Goal: Find specific page/section: Find specific page/section

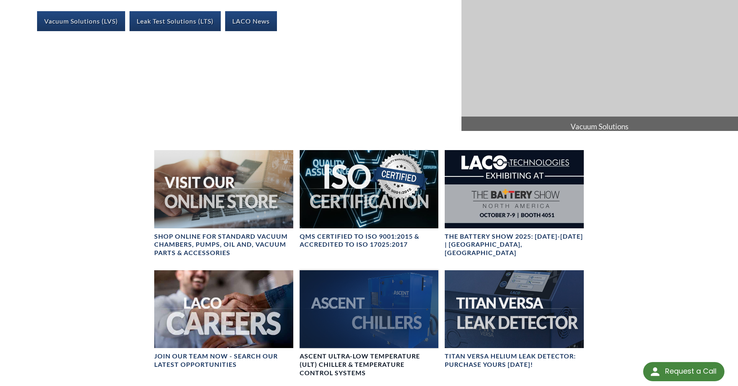
scroll to position [92, 0]
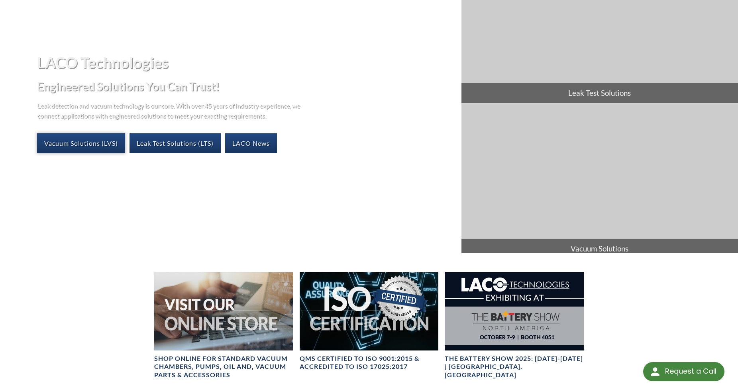
click at [86, 147] on link "Vacuum Solutions (LVS)" at bounding box center [81, 143] width 88 height 20
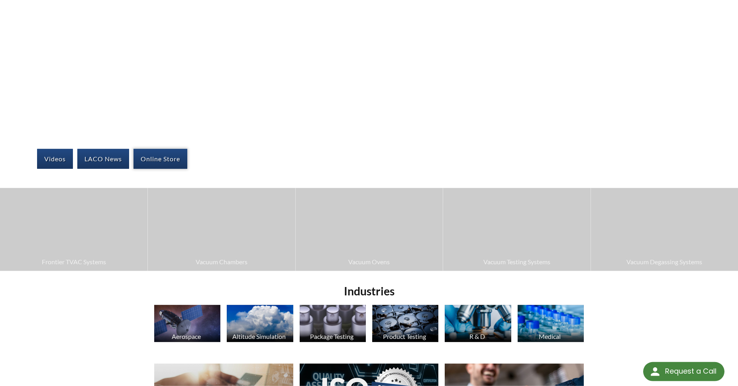
scroll to position [81, 0]
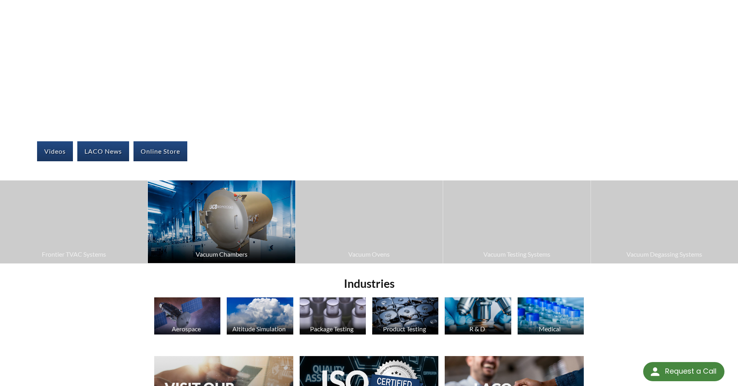
click at [246, 250] on span "Vacuum Chambers" at bounding box center [221, 254] width 139 height 10
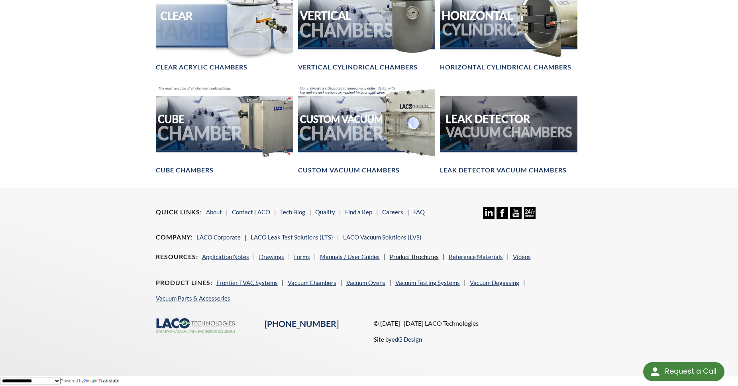
scroll to position [392, 0]
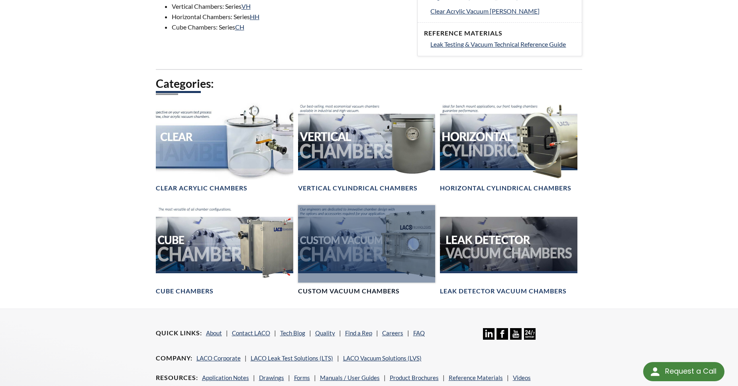
click at [369, 244] on div at bounding box center [367, 243] width 138 height 77
